Goal: Check status: Check status

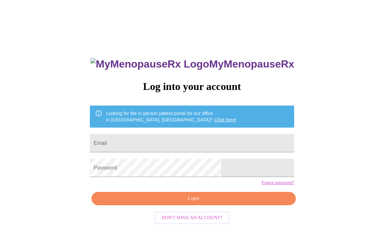
click at [225, 148] on input "Email" at bounding box center [192, 143] width 204 height 18
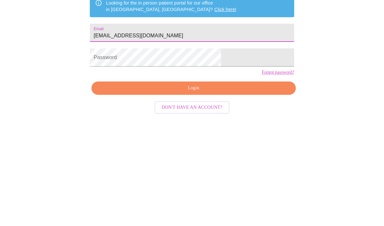
type input "[EMAIL_ADDRESS][DOMAIN_NAME]"
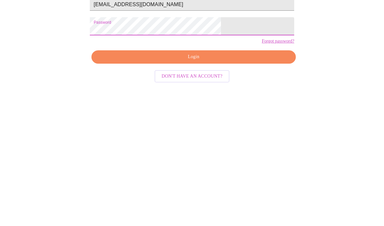
scroll to position [33, 0]
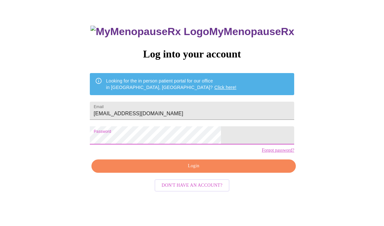
click at [216, 170] on span "Login" at bounding box center [193, 166] width 189 height 8
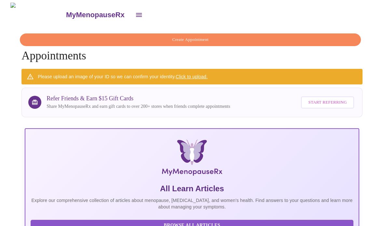
click at [136, 13] on icon "open drawer" at bounding box center [139, 15] width 6 height 4
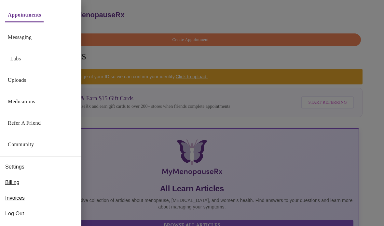
click at [20, 54] on link "Labs" at bounding box center [15, 58] width 11 height 9
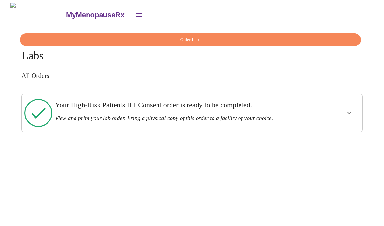
click at [350, 109] on icon "show more" at bounding box center [349, 113] width 8 height 8
click at [338, 133] on span "View Order" at bounding box center [333, 137] width 29 height 8
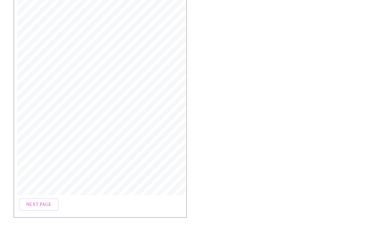
scroll to position [140, 0]
click at [43, 206] on span "Next Page" at bounding box center [38, 210] width 25 height 8
click at [47, 208] on span "Previous Page" at bounding box center [44, 210] width 36 height 8
